Goal: Download file/media

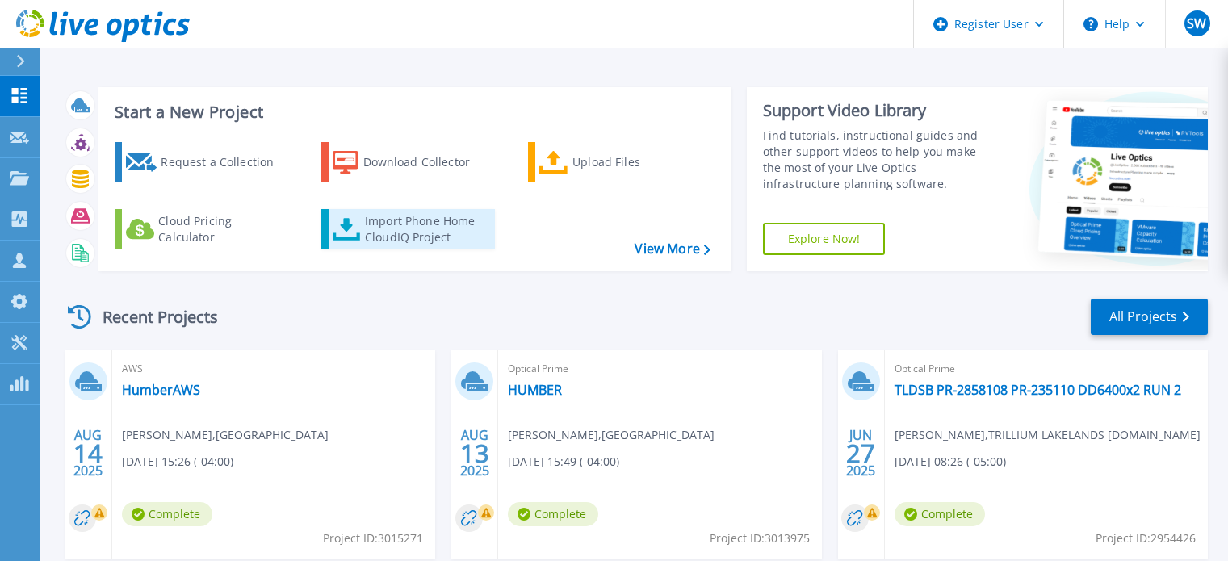
scroll to position [88, 0]
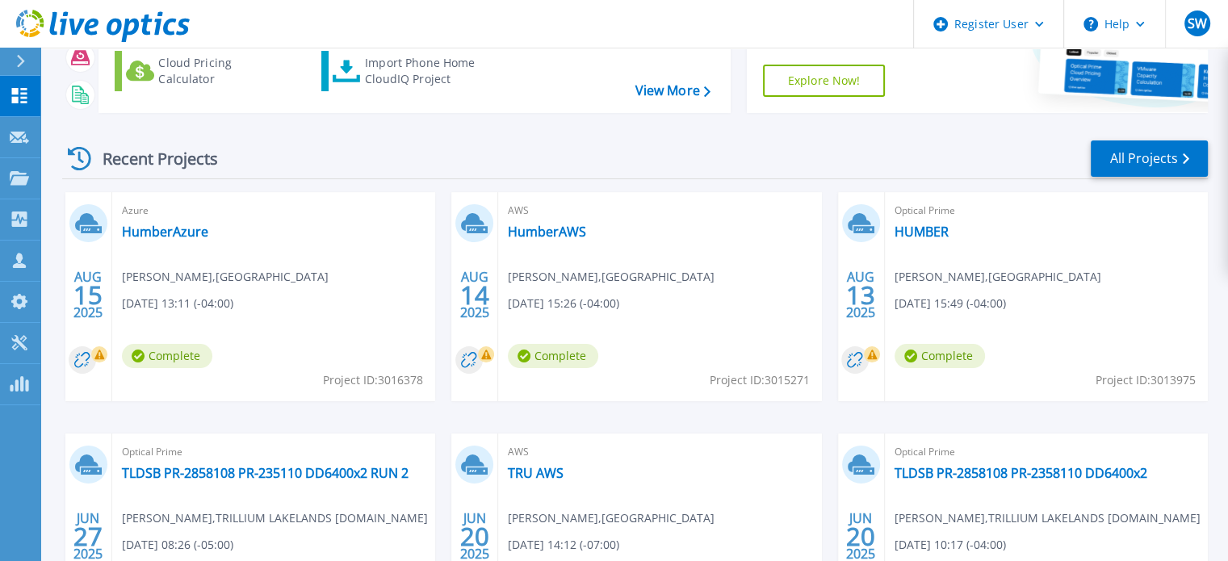
scroll to position [160, 0]
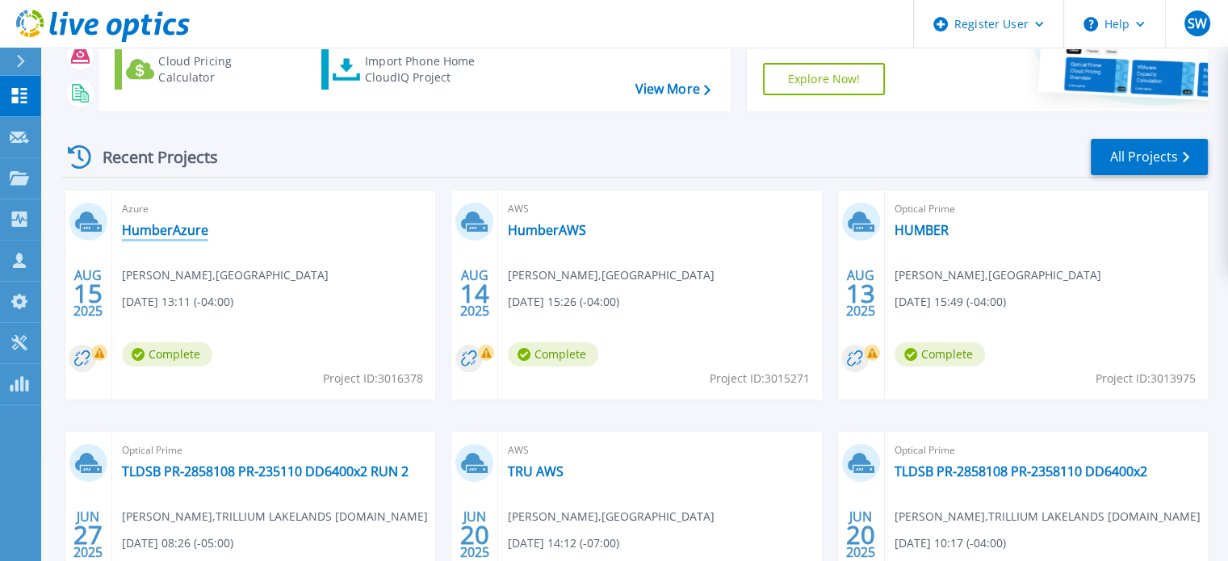
click at [161, 226] on link "HumberAzure" at bounding box center [165, 230] width 86 height 16
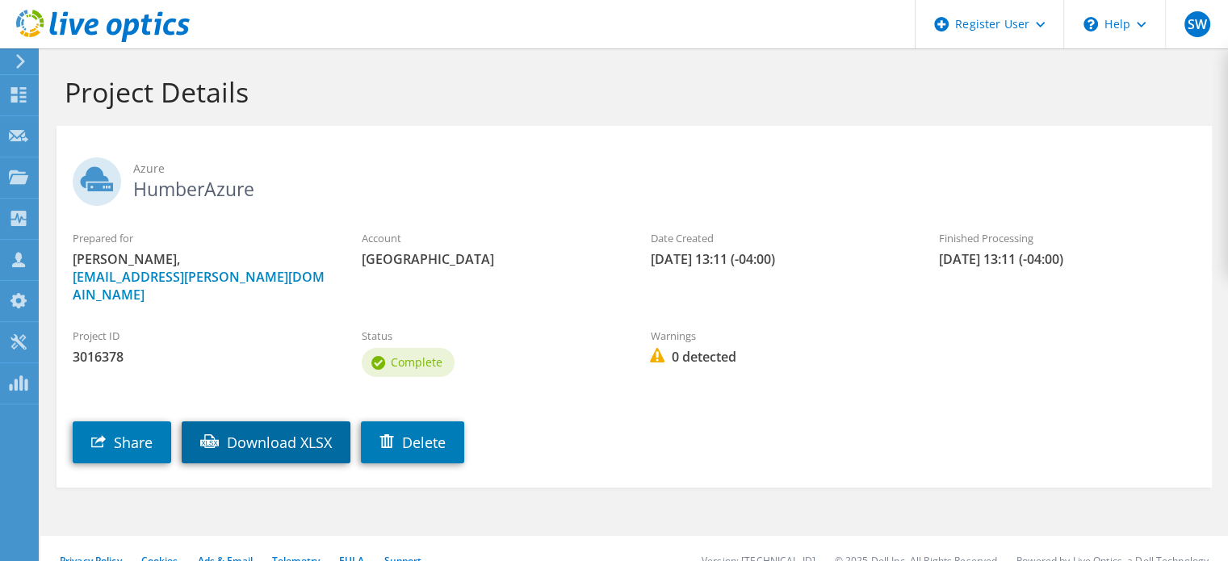
click at [270, 421] on link "Download XLSX" at bounding box center [266, 442] width 169 height 42
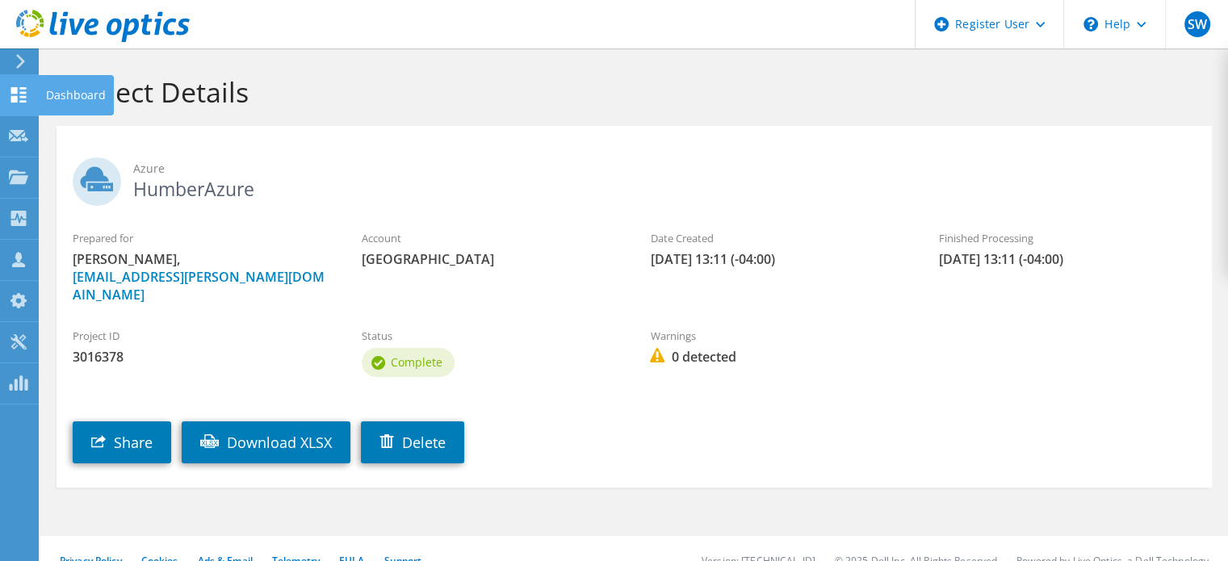
click at [21, 93] on icon at bounding box center [18, 94] width 19 height 15
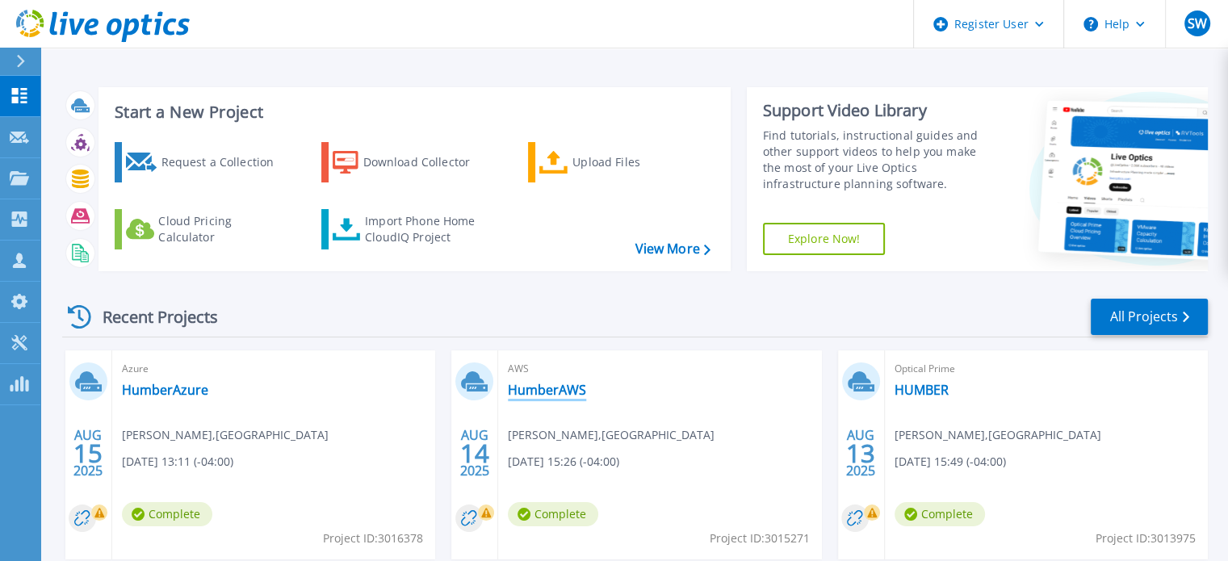
click at [556, 389] on link "HumberAWS" at bounding box center [547, 390] width 78 height 16
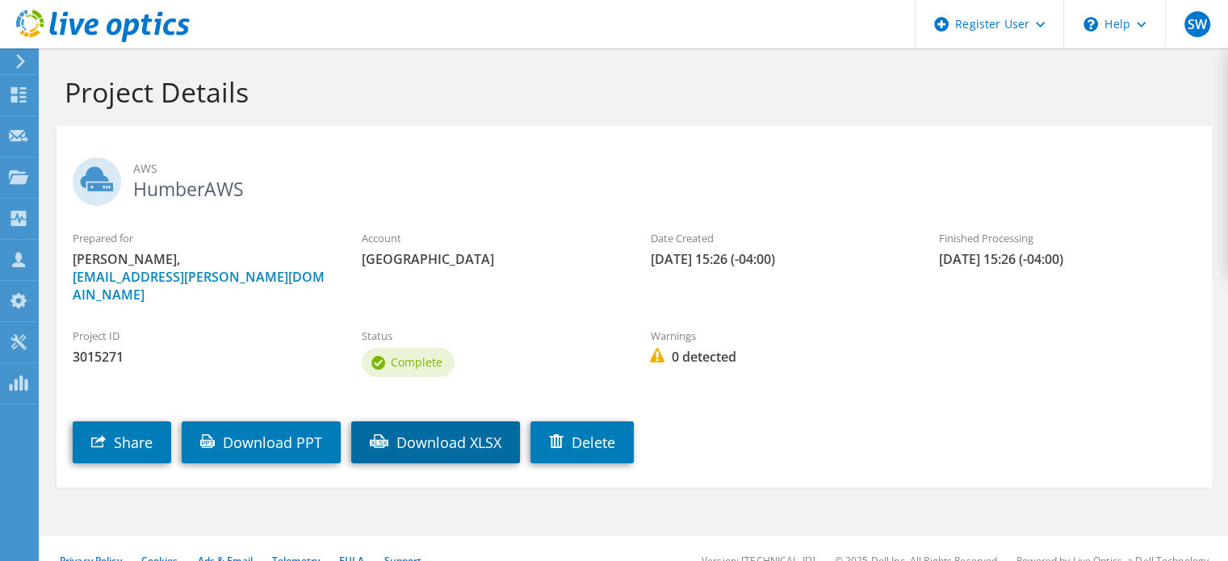
click at [434, 421] on link "Download XLSX" at bounding box center [435, 442] width 169 height 42
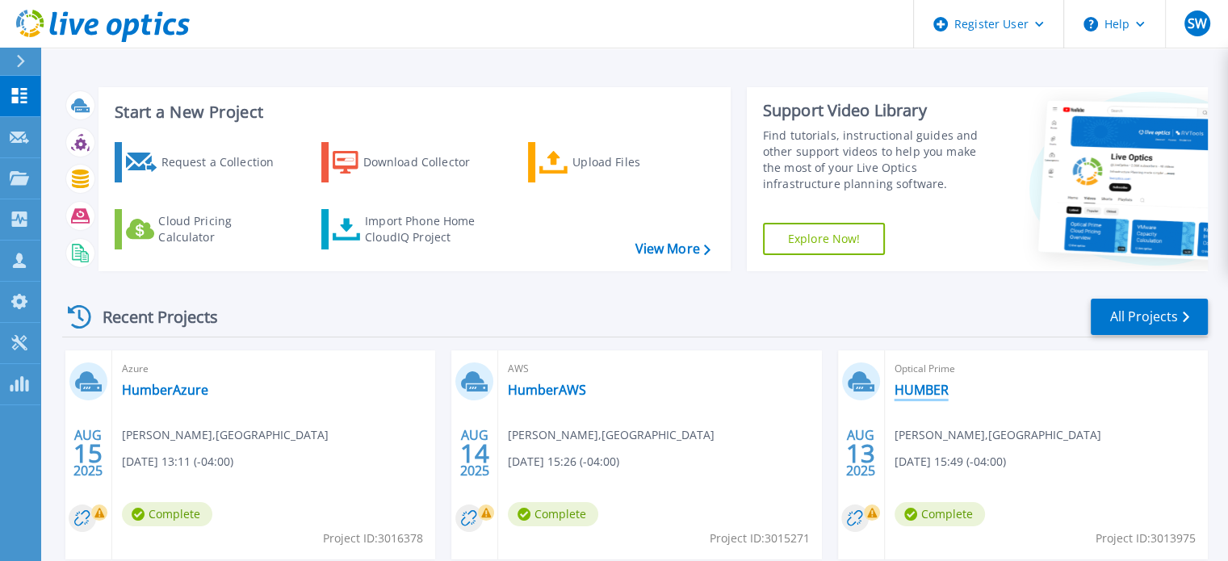
click at [938, 396] on link "HUMBER" at bounding box center [922, 390] width 54 height 16
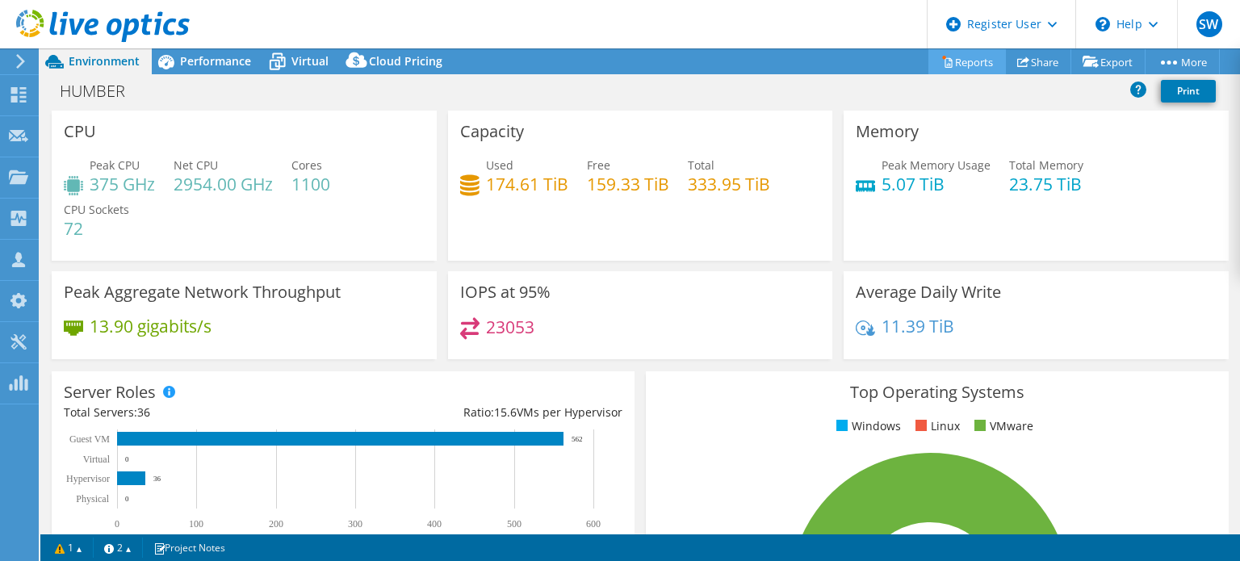
click at [940, 68] on link "Reports" at bounding box center [967, 61] width 78 height 25
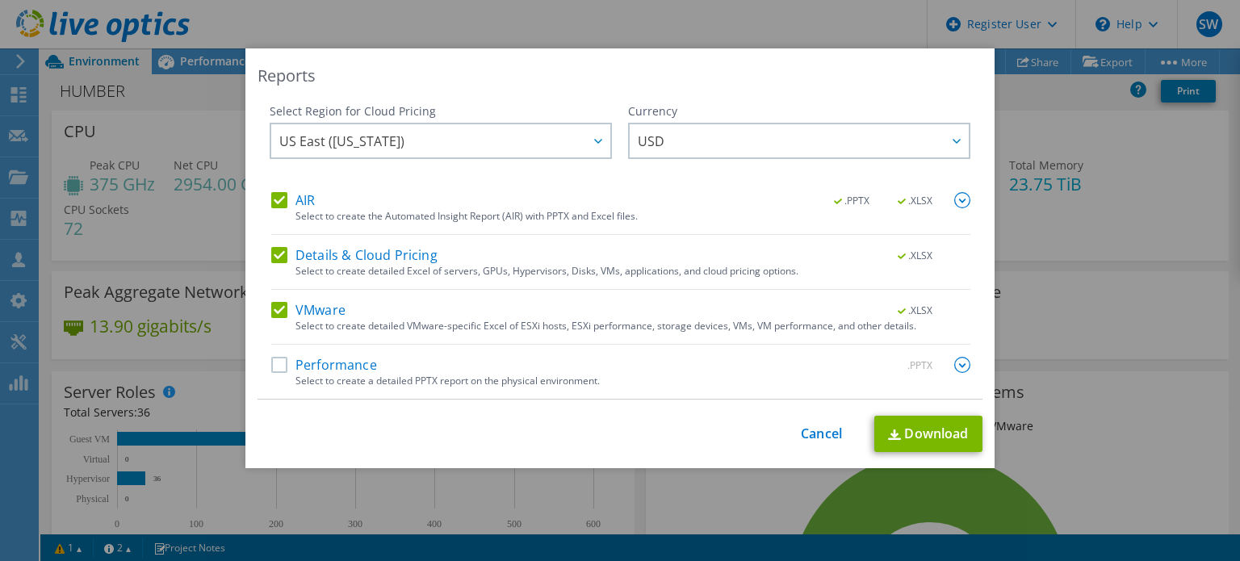
click at [278, 205] on label "AIR" at bounding box center [293, 200] width 44 height 16
click at [0, 0] on input "AIR" at bounding box center [0, 0] width 0 height 0
click at [277, 244] on div "AIR .PPTX .XLSX Select to create the Automated Insight Report (AIR) with PPTX a…" at bounding box center [620, 295] width 699 height 207
click at [274, 256] on label "Details & Cloud Pricing" at bounding box center [354, 255] width 166 height 16
click at [0, 0] on input "Details & Cloud Pricing" at bounding box center [0, 0] width 0 height 0
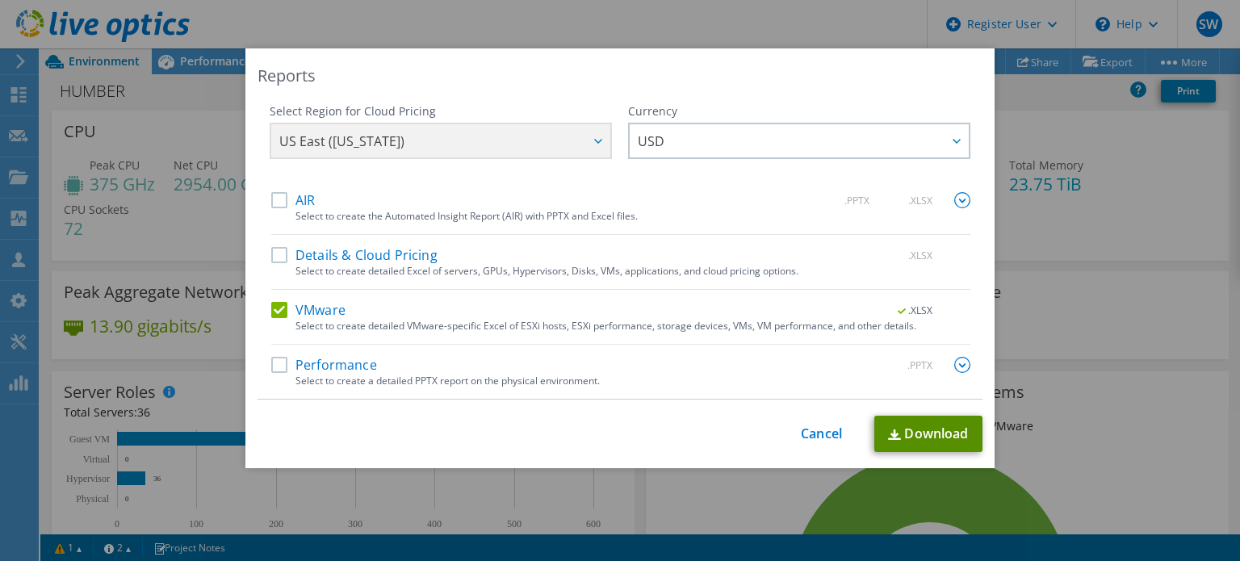
click at [924, 420] on link "Download" at bounding box center [928, 434] width 108 height 36
click at [804, 436] on link "Cancel" at bounding box center [821, 433] width 41 height 15
